Goal: Task Accomplishment & Management: Use online tool/utility

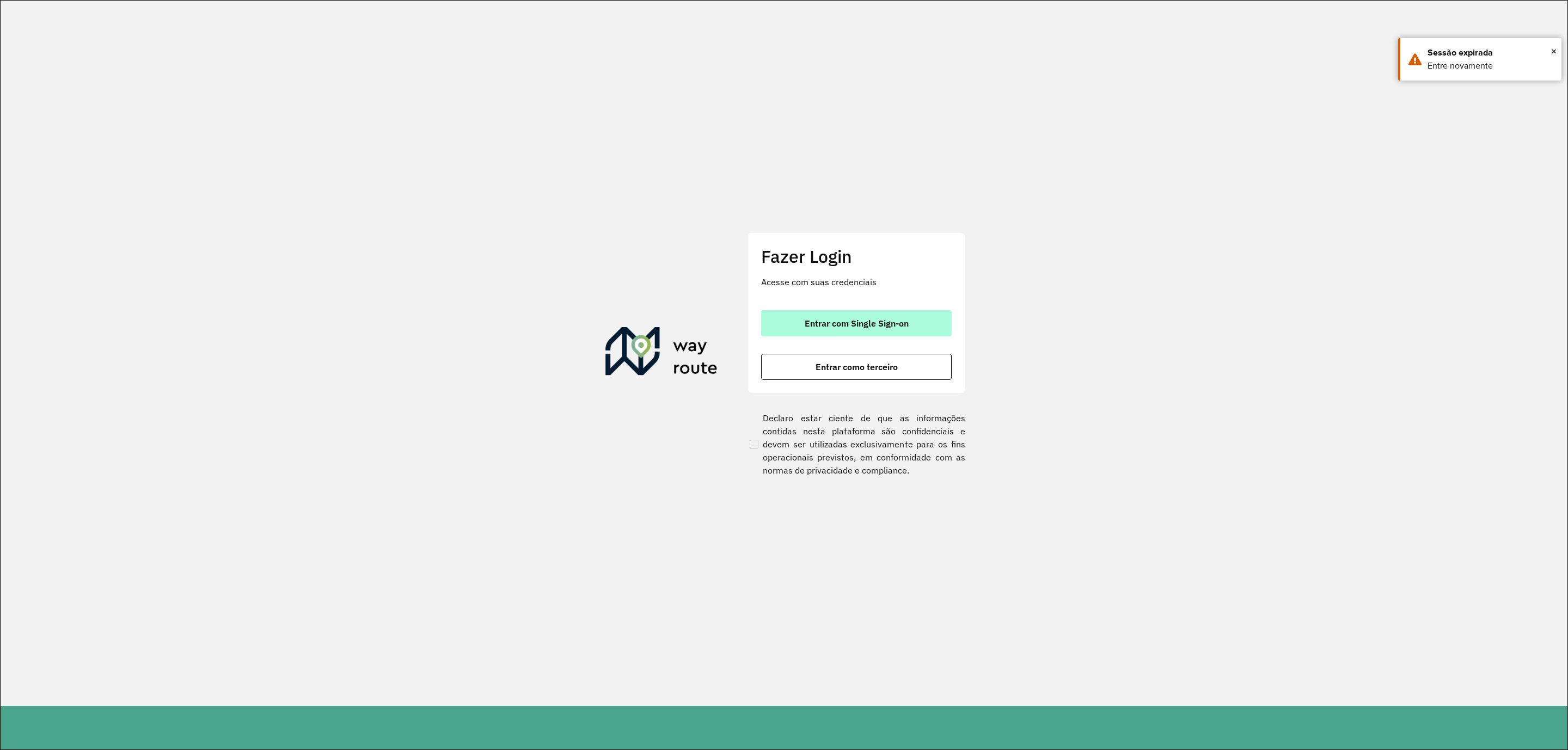
click at [867, 328] on span "Entrar com Single Sign-on" at bounding box center [857, 323] width 104 height 9
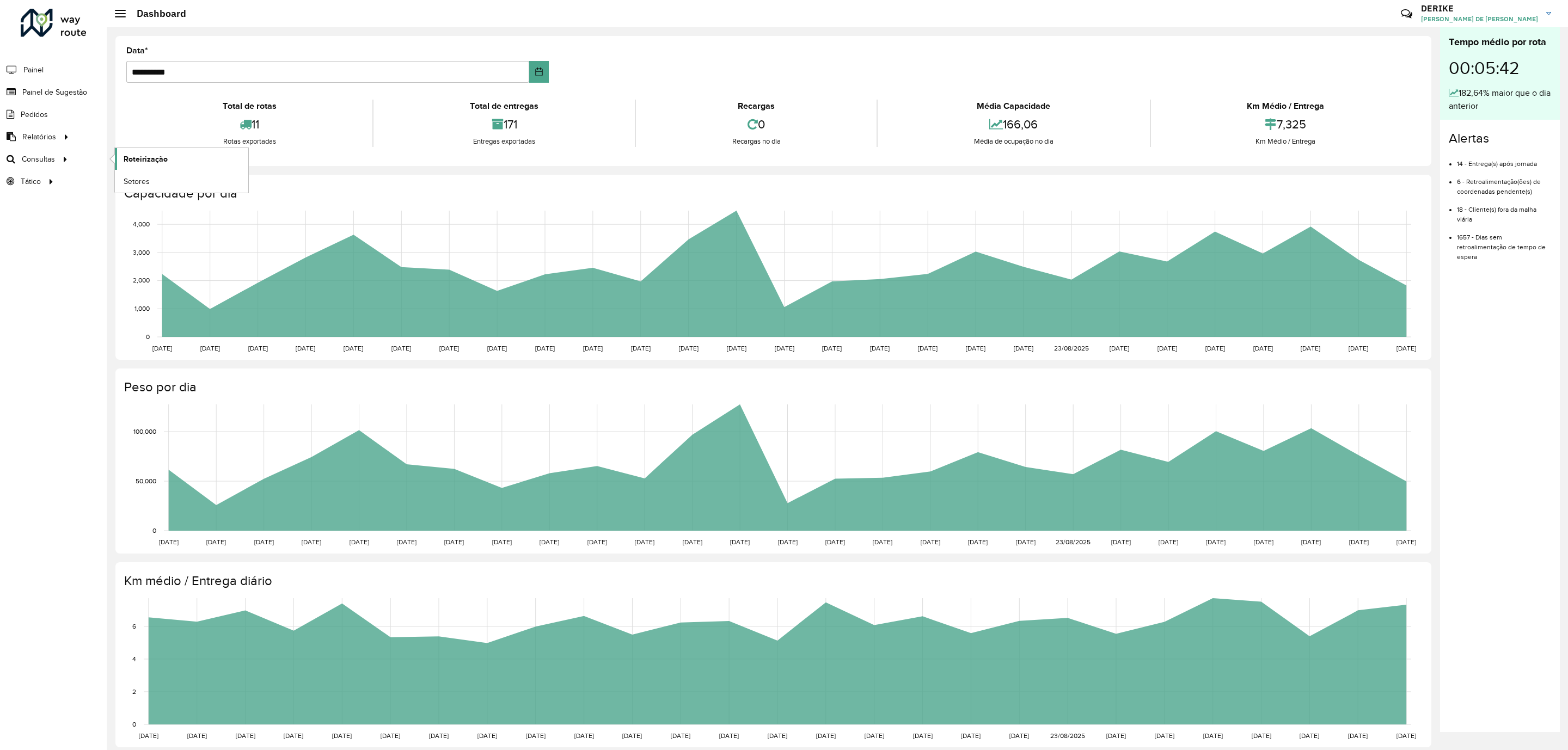
click at [148, 162] on span "Roteirização" at bounding box center [145, 159] width 44 height 11
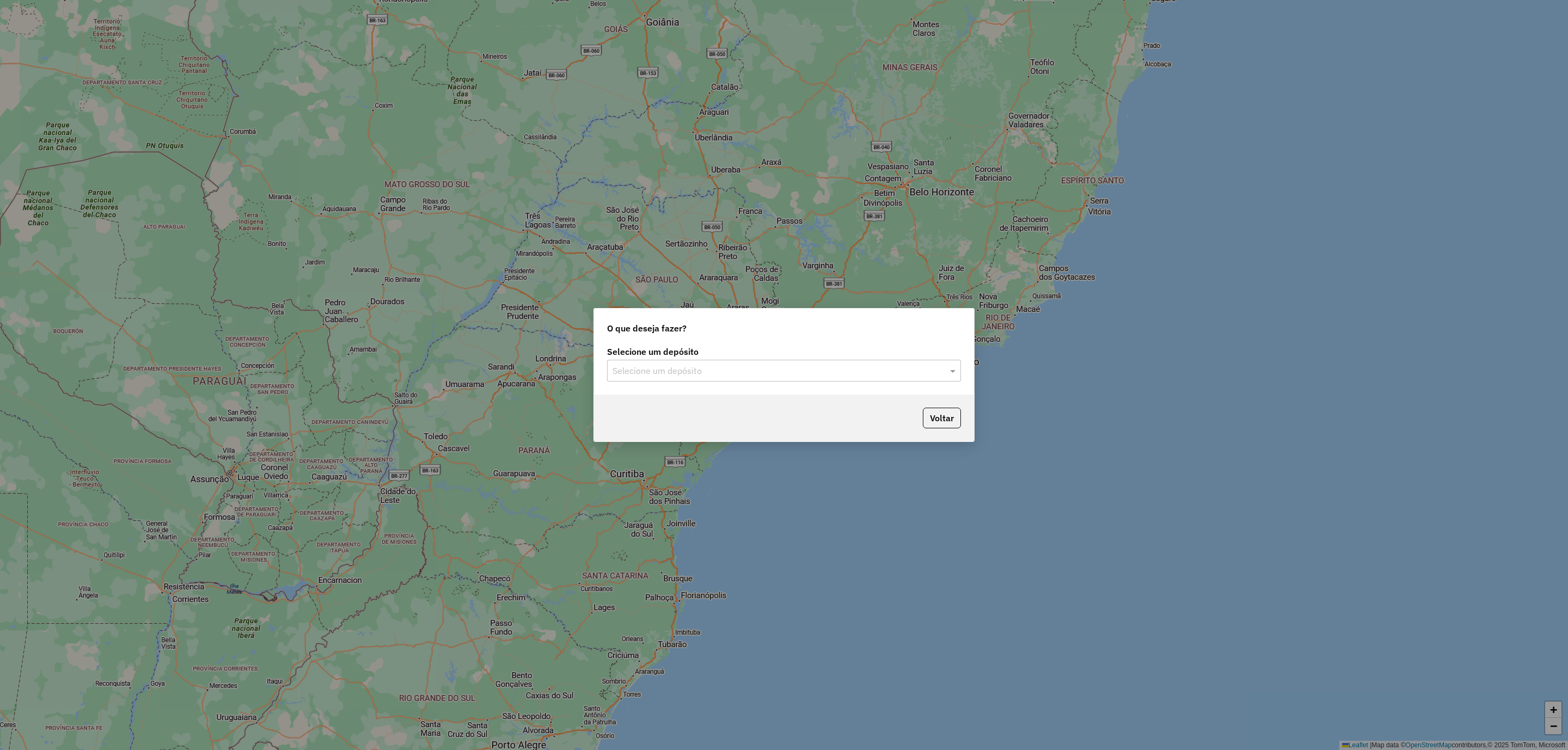
click at [647, 370] on input "text" at bounding box center [773, 371] width 321 height 13
click at [707, 398] on div "CDD Blumenau" at bounding box center [784, 403] width 353 height 19
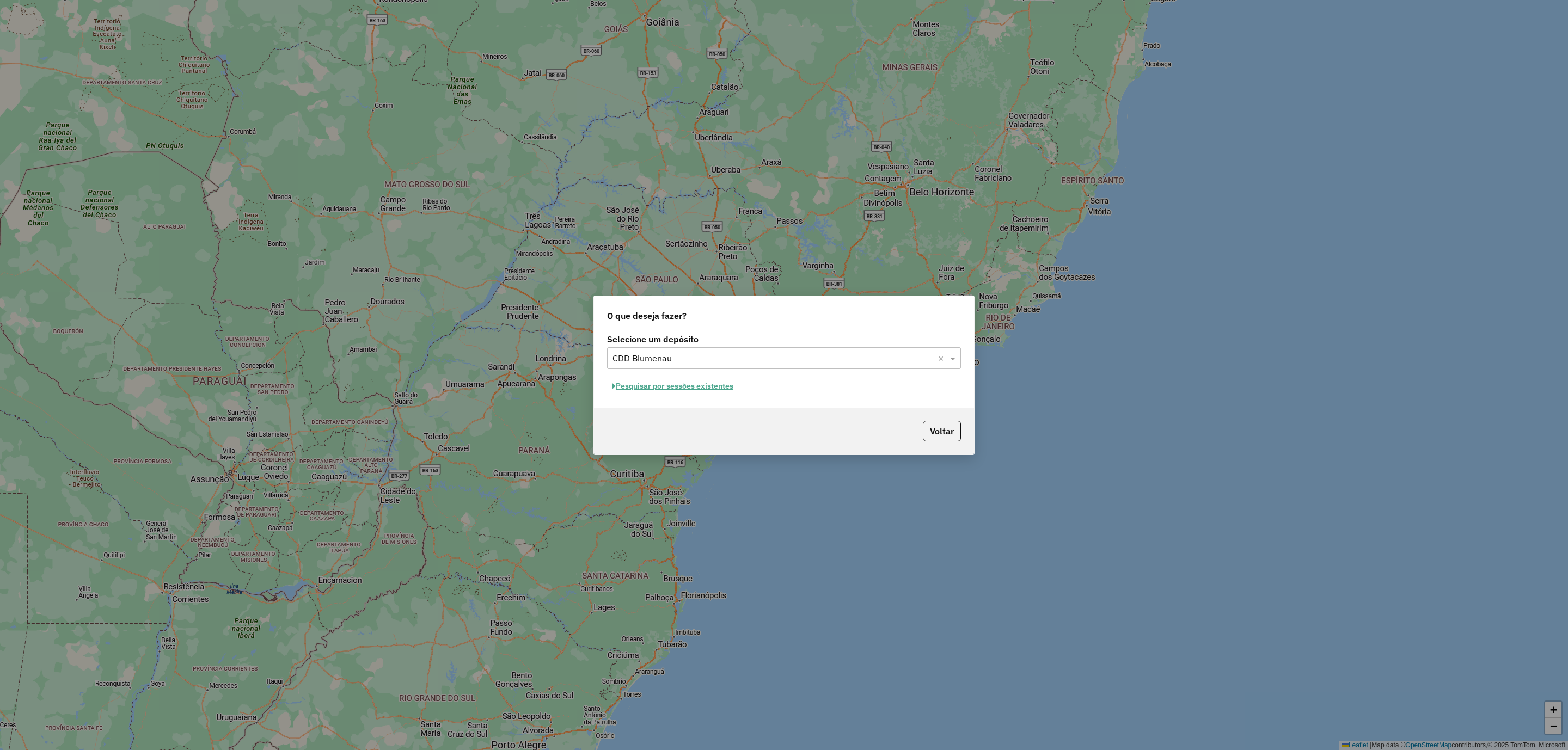
click at [686, 386] on button "Pesquisar por sessões existentes" at bounding box center [673, 386] width 131 height 17
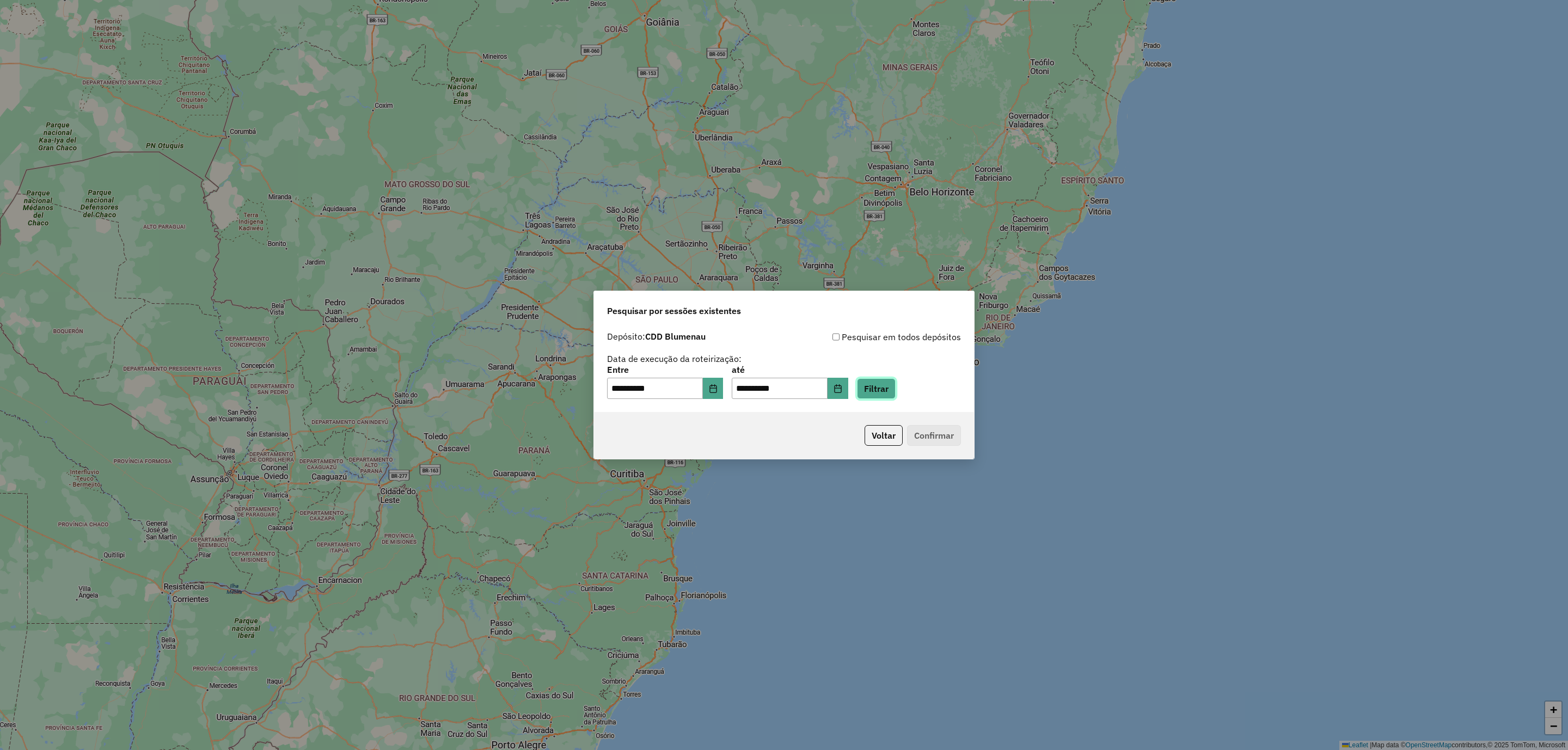
click at [896, 392] on button "Filtrar" at bounding box center [877, 388] width 39 height 21
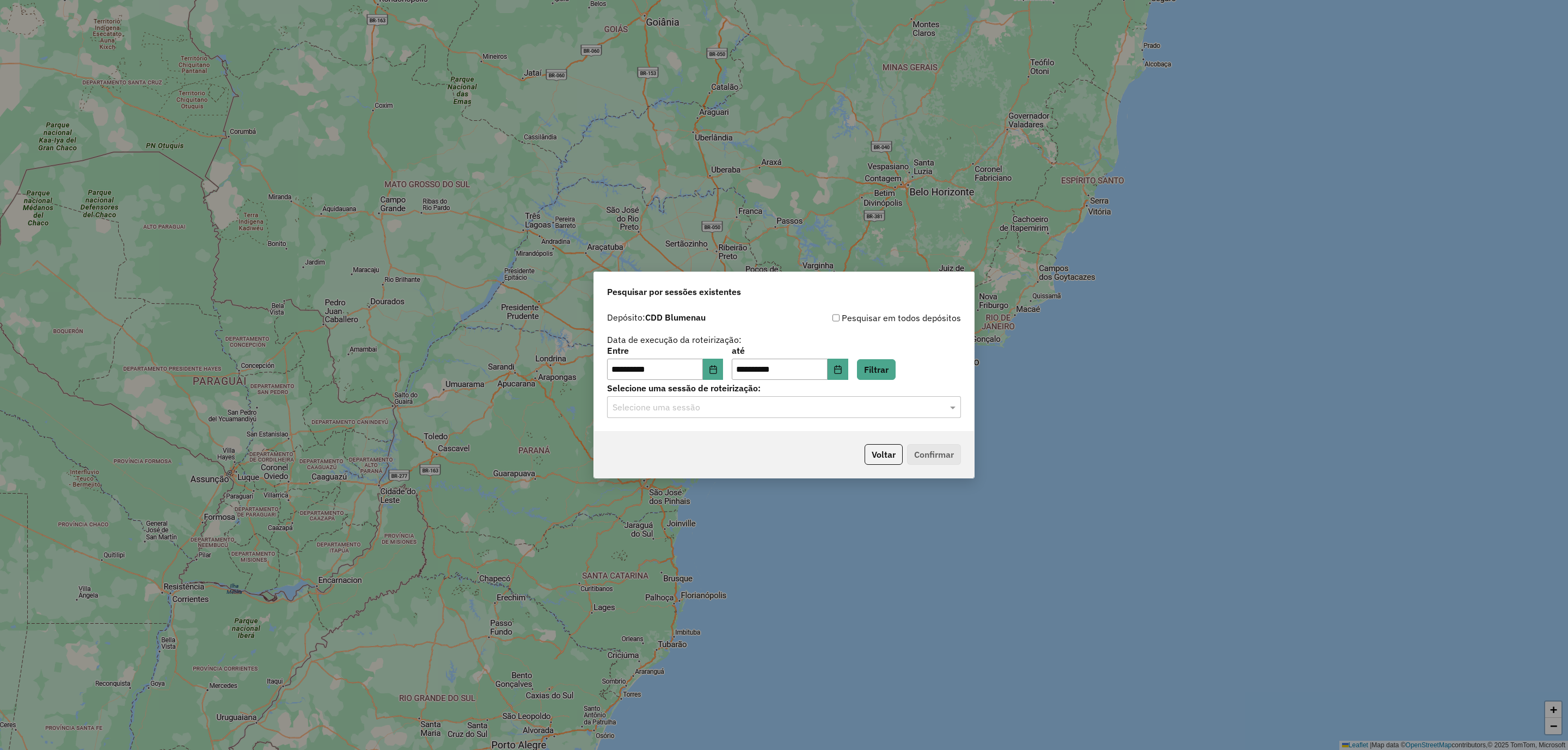
click at [841, 410] on input "text" at bounding box center [773, 408] width 321 height 13
click at [717, 433] on div "1257067 - 01/09/2025 17:38" at bounding box center [784, 439] width 353 height 19
click at [920, 449] on button "Confirmar" at bounding box center [933, 454] width 54 height 21
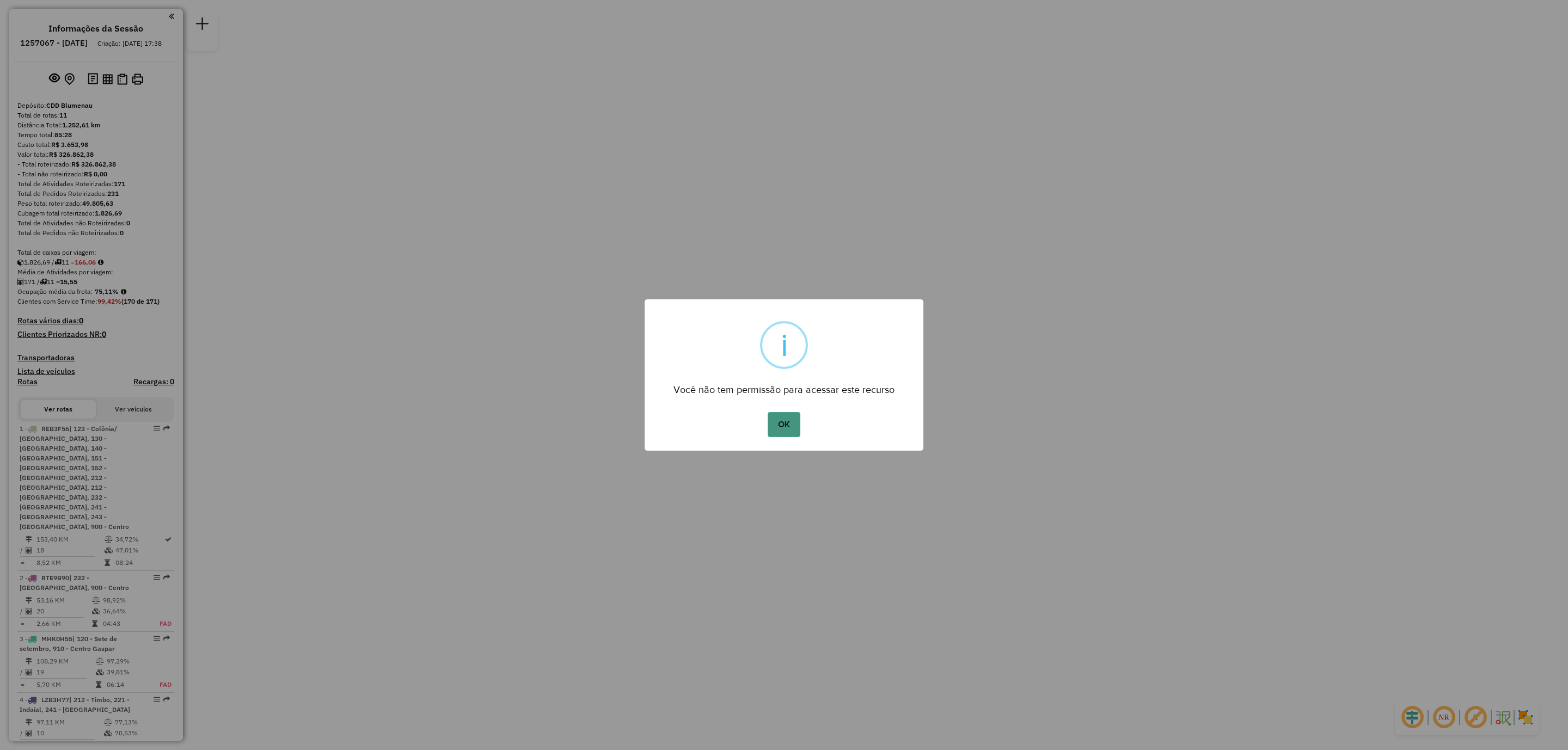
click at [788, 428] on button "OK" at bounding box center [783, 424] width 32 height 25
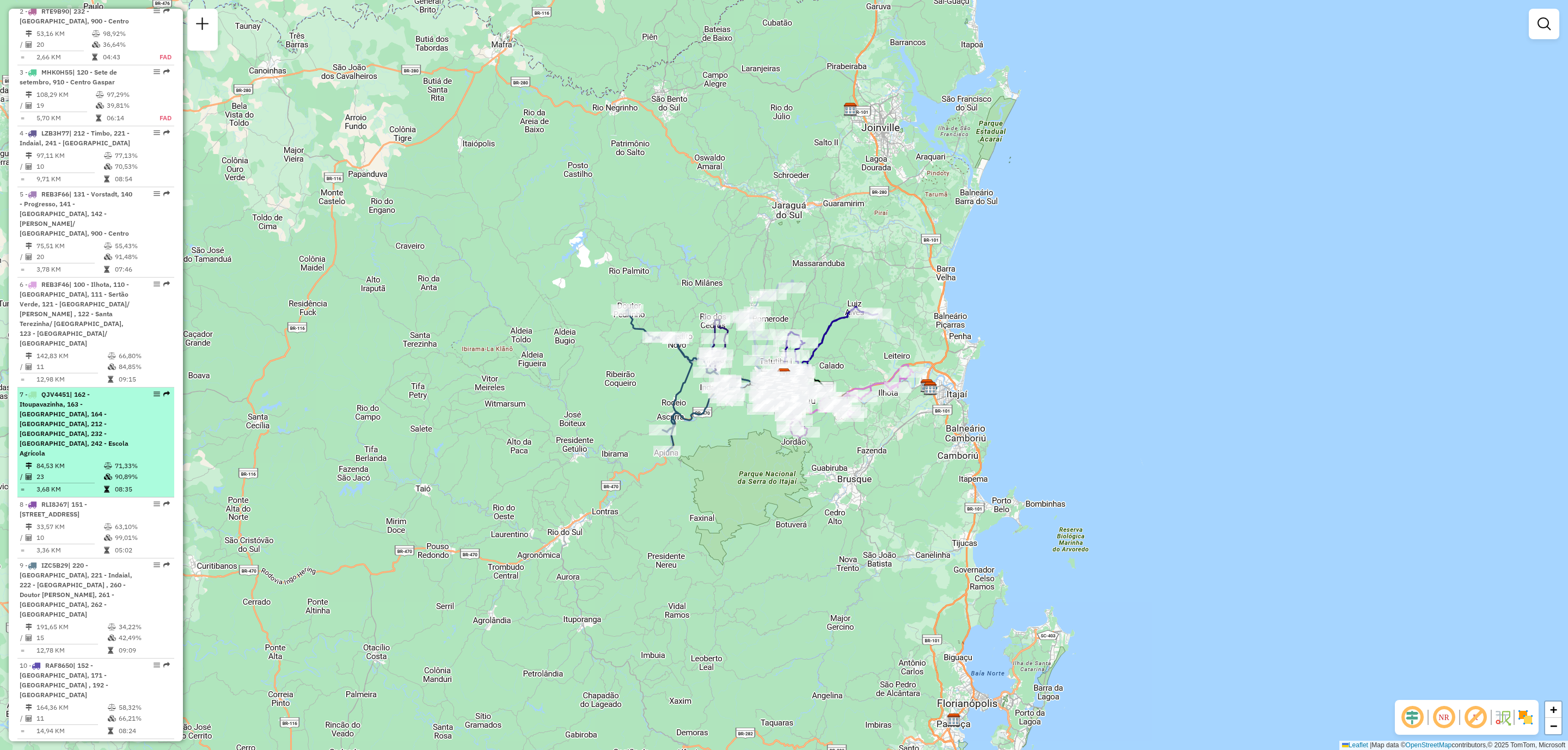
scroll to position [159, 0]
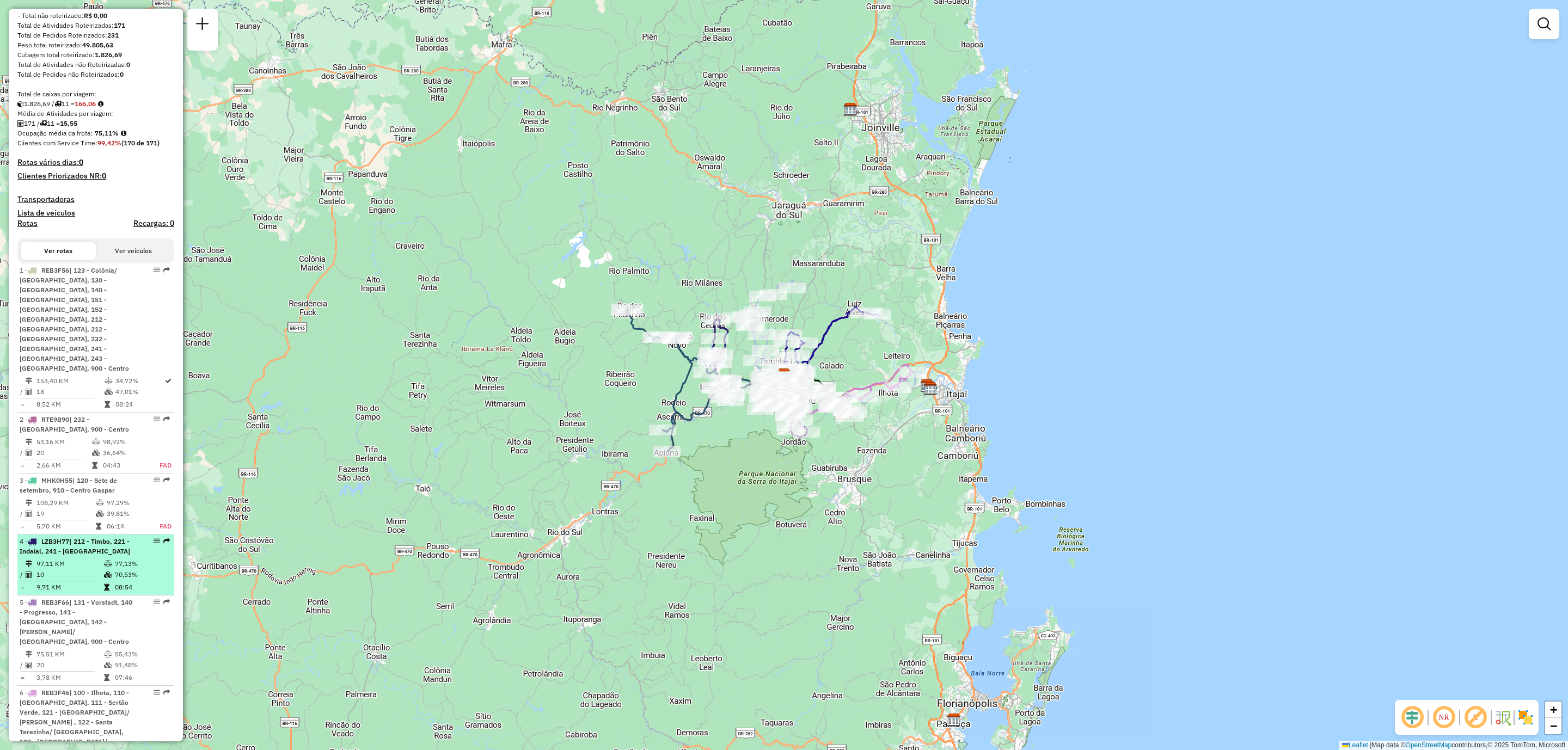
click at [120, 537] on div "4 - LZB3H77 | 212 - Timbo, 221 - [GEOGRAPHIC_DATA], 241 - [GEOGRAPHIC_DATA]" at bounding box center [77, 546] width 116 height 19
select select "**********"
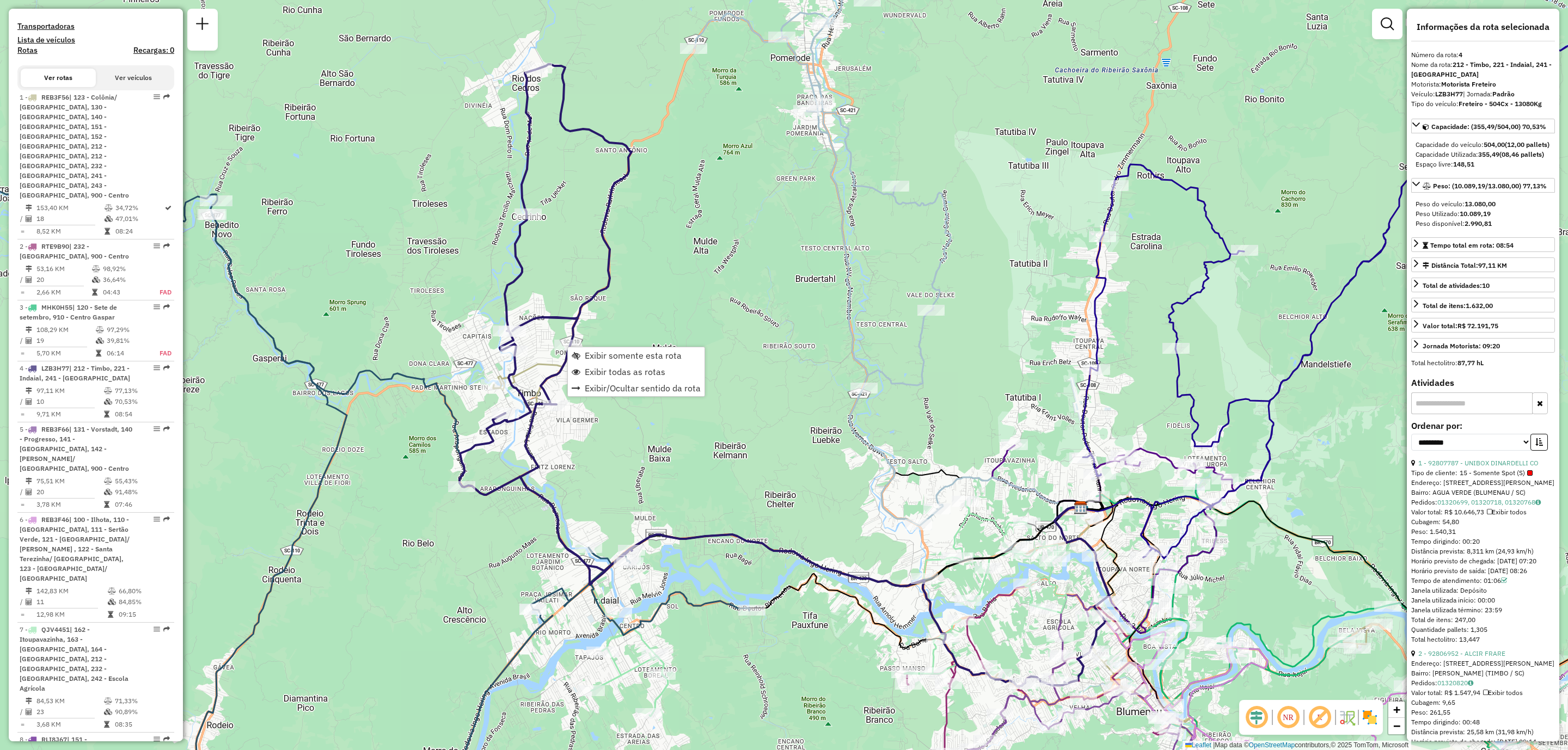
scroll to position [566, 0]
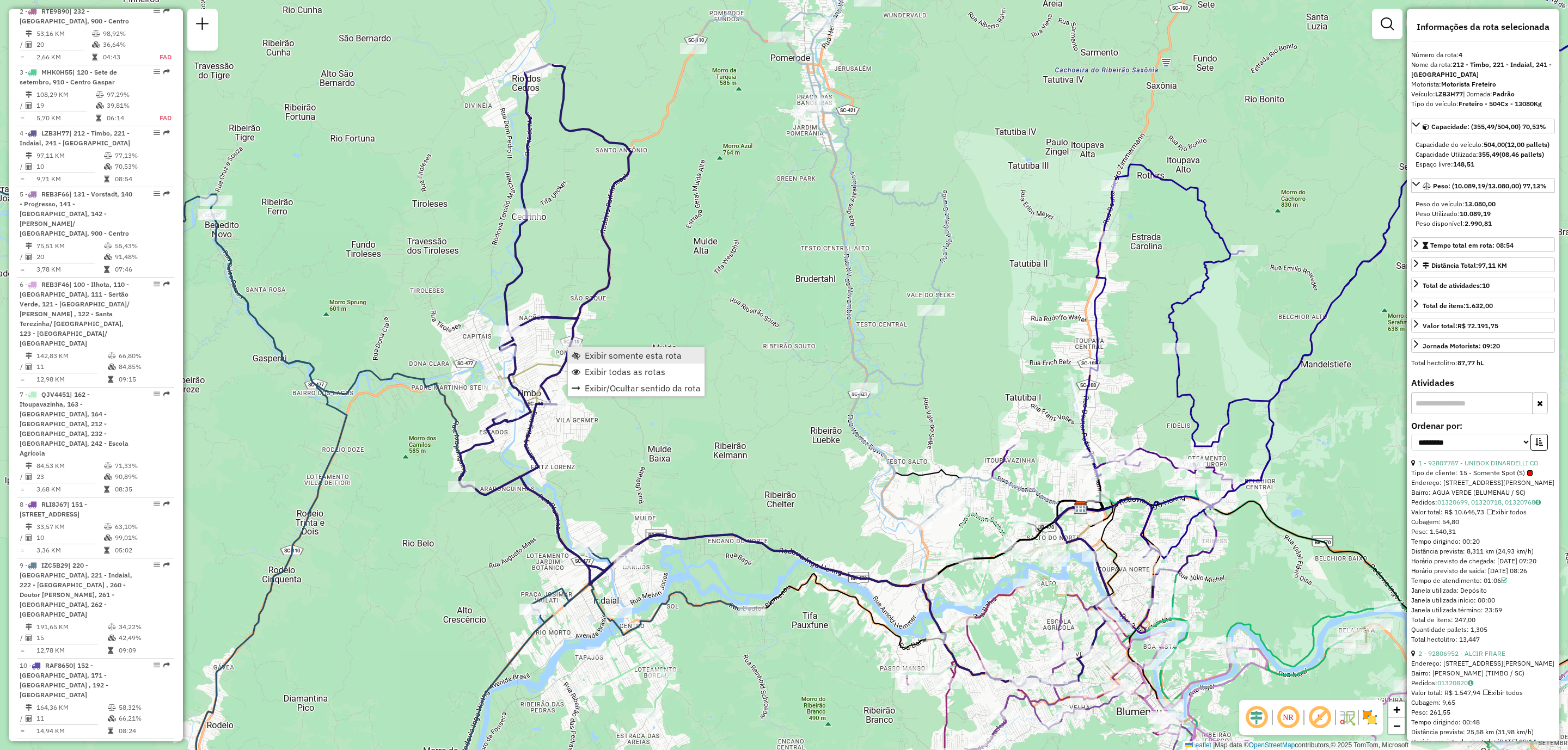
click at [616, 361] on link "Exibir somente esta rota" at bounding box center [636, 355] width 136 height 17
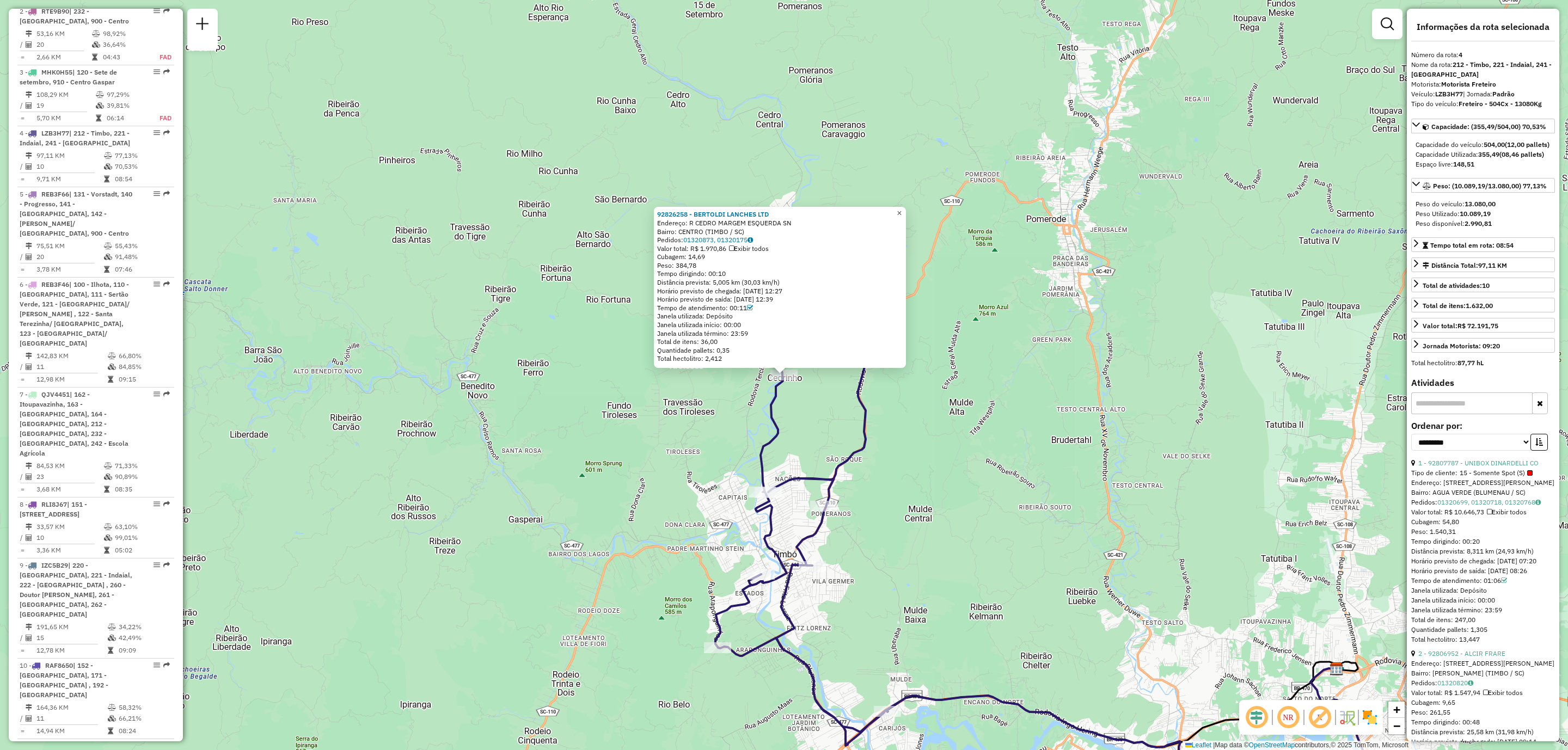
click at [902, 210] on span "×" at bounding box center [899, 212] width 5 height 9
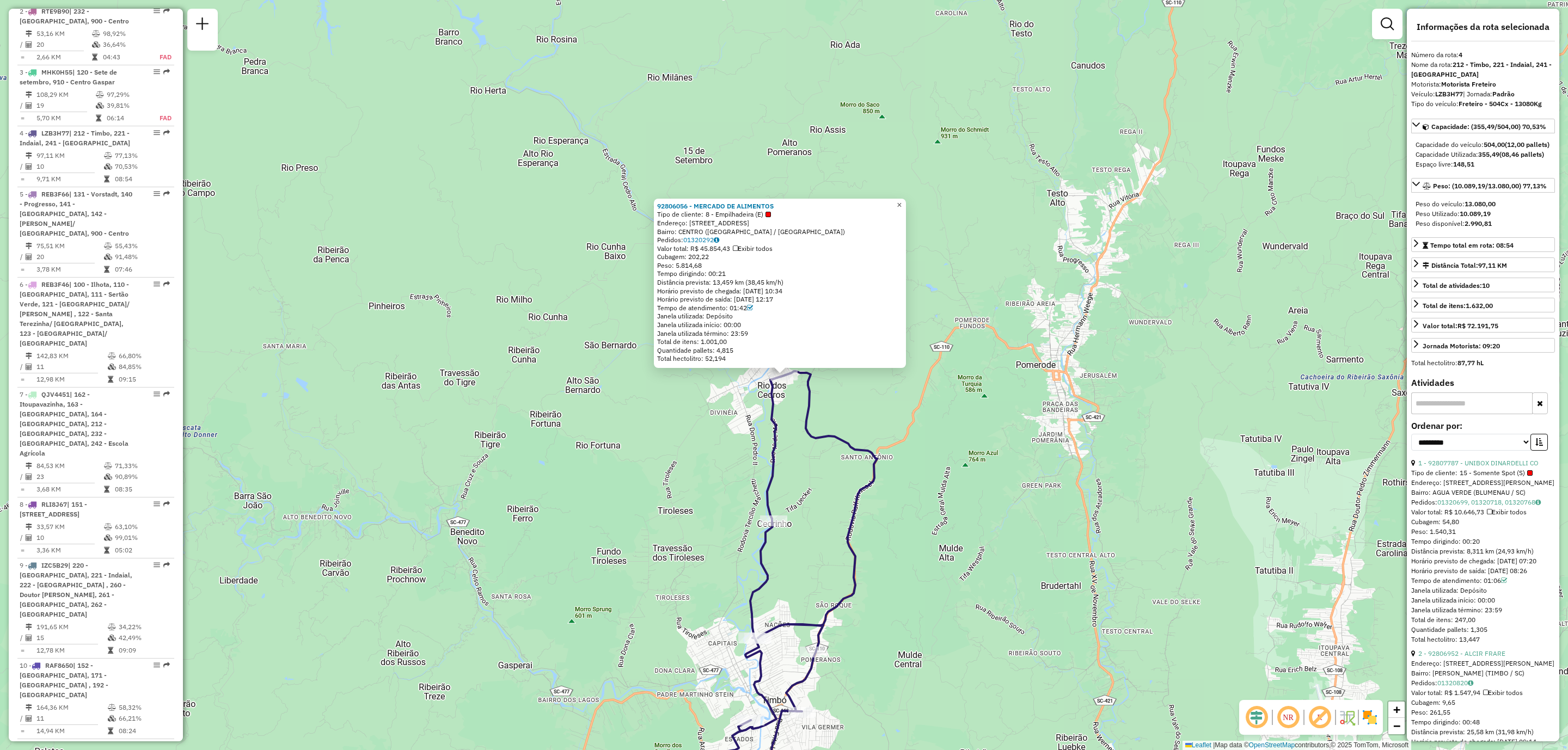
click at [902, 200] on span "×" at bounding box center [899, 205] width 5 height 9
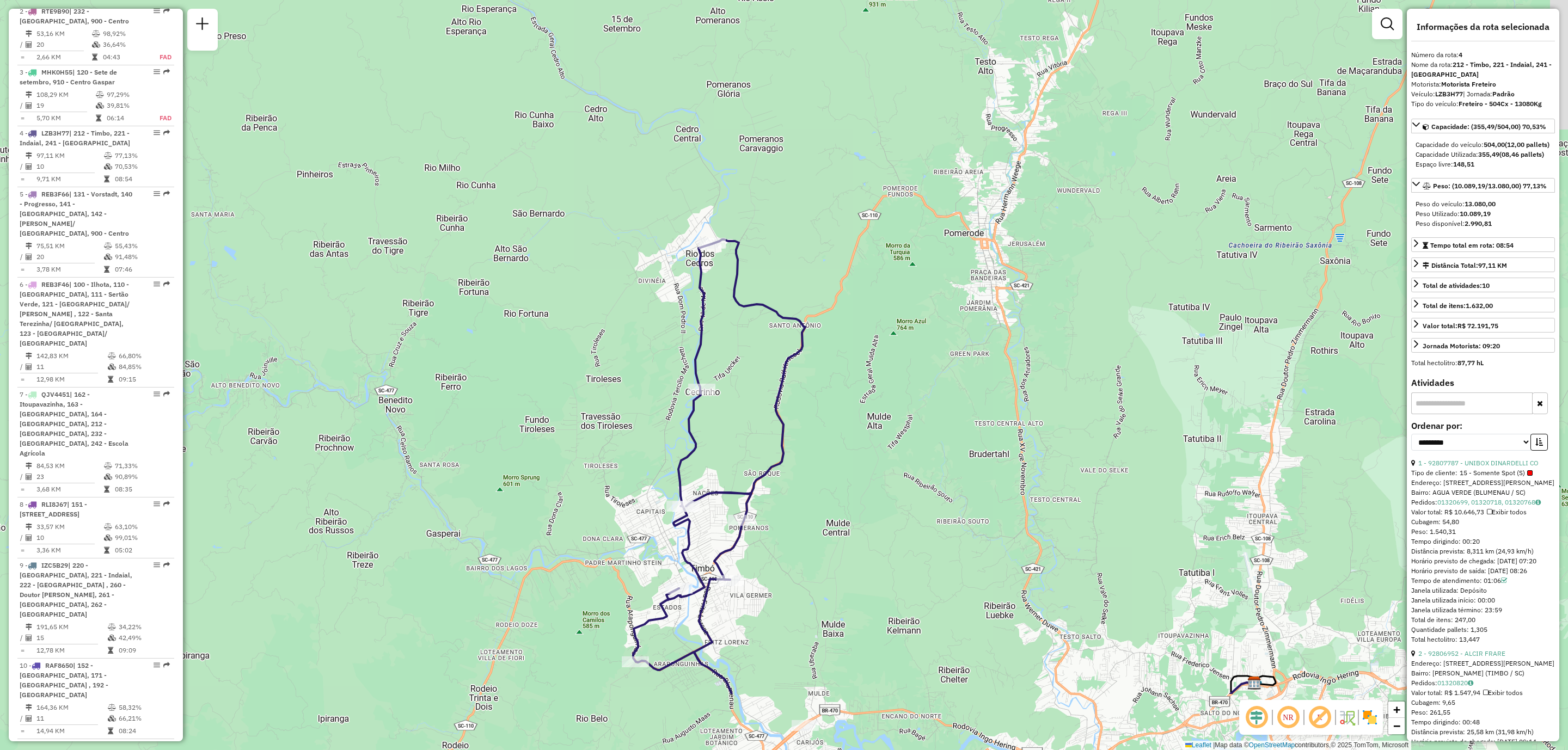
drag, startPoint x: 912, startPoint y: 408, endPoint x: 839, endPoint y: 263, distance: 162.3
click at [839, 270] on div "Janela de atendimento Grade de atendimento Capacidade Transportadoras Veículos …" at bounding box center [784, 375] width 1568 height 750
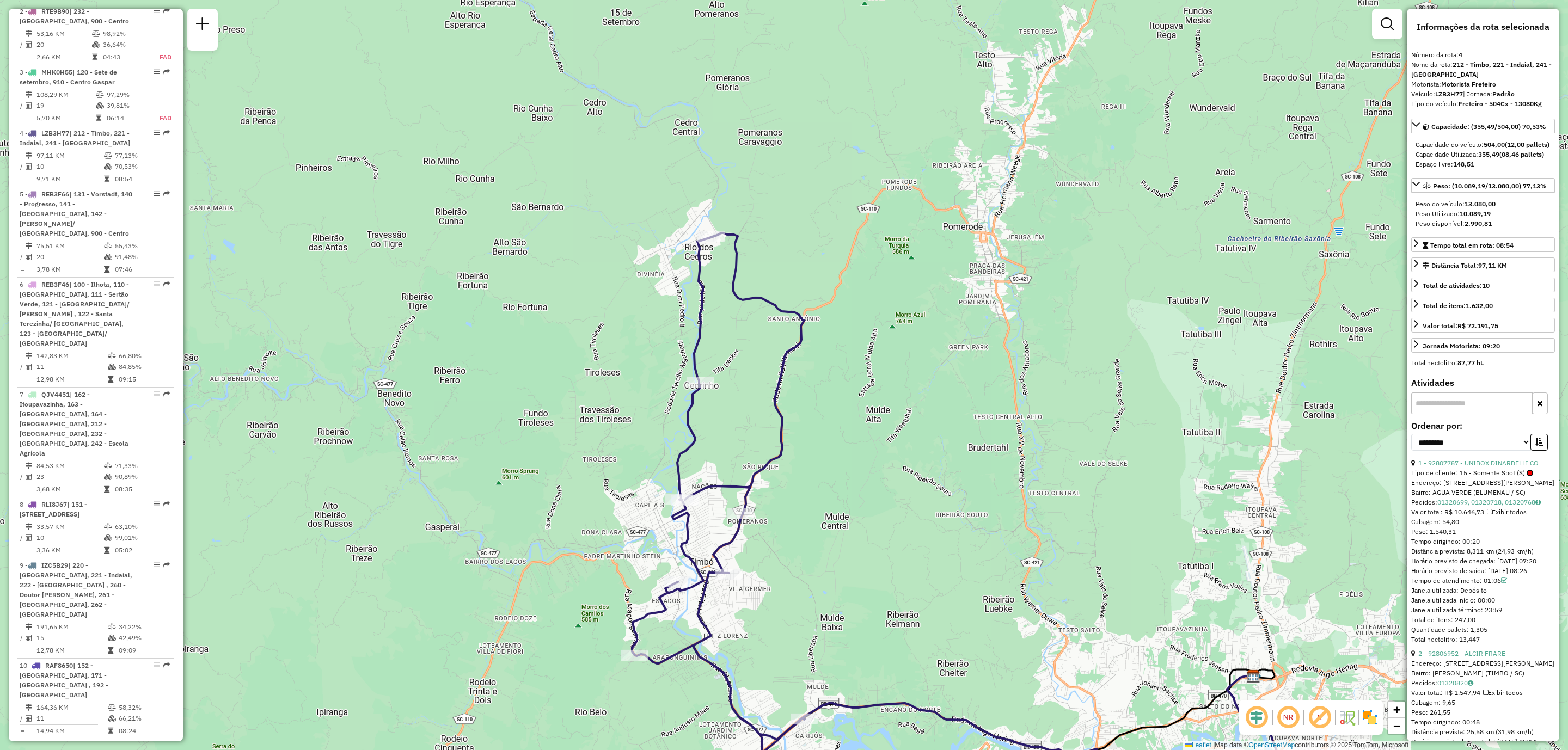
click at [530, 421] on div "Janela de atendimento Grade de atendimento Capacidade Transportadoras Veículos …" at bounding box center [784, 375] width 1568 height 750
